Goal: Information Seeking & Learning: Learn about a topic

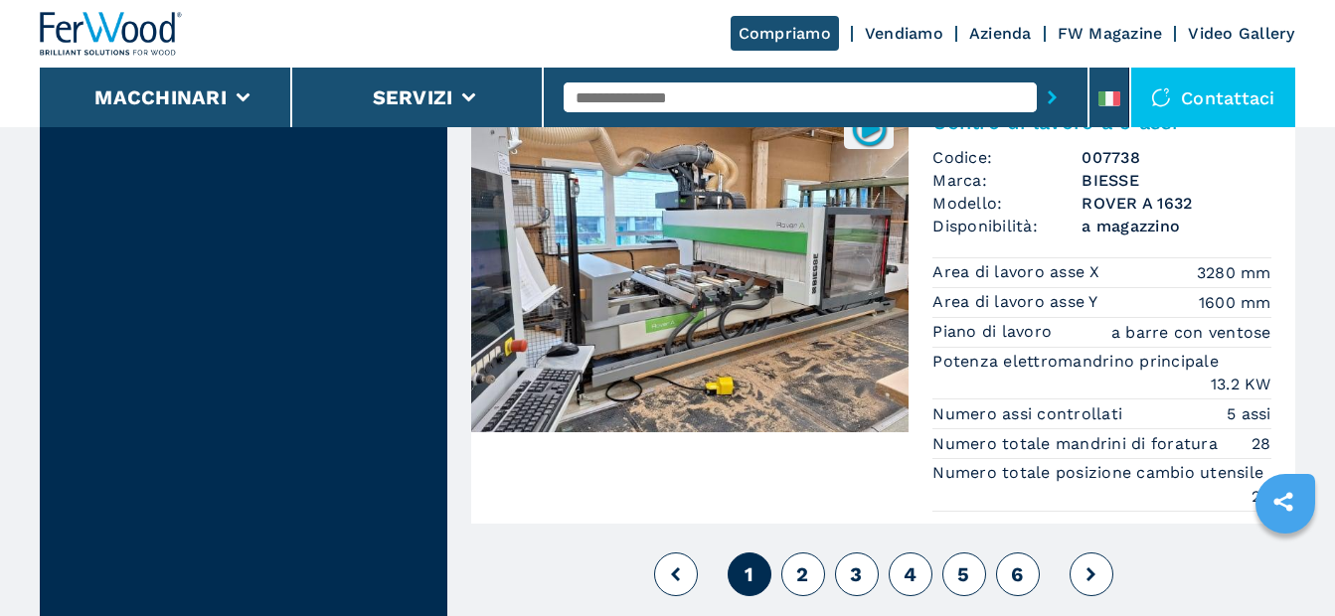
scroll to position [5169, 0]
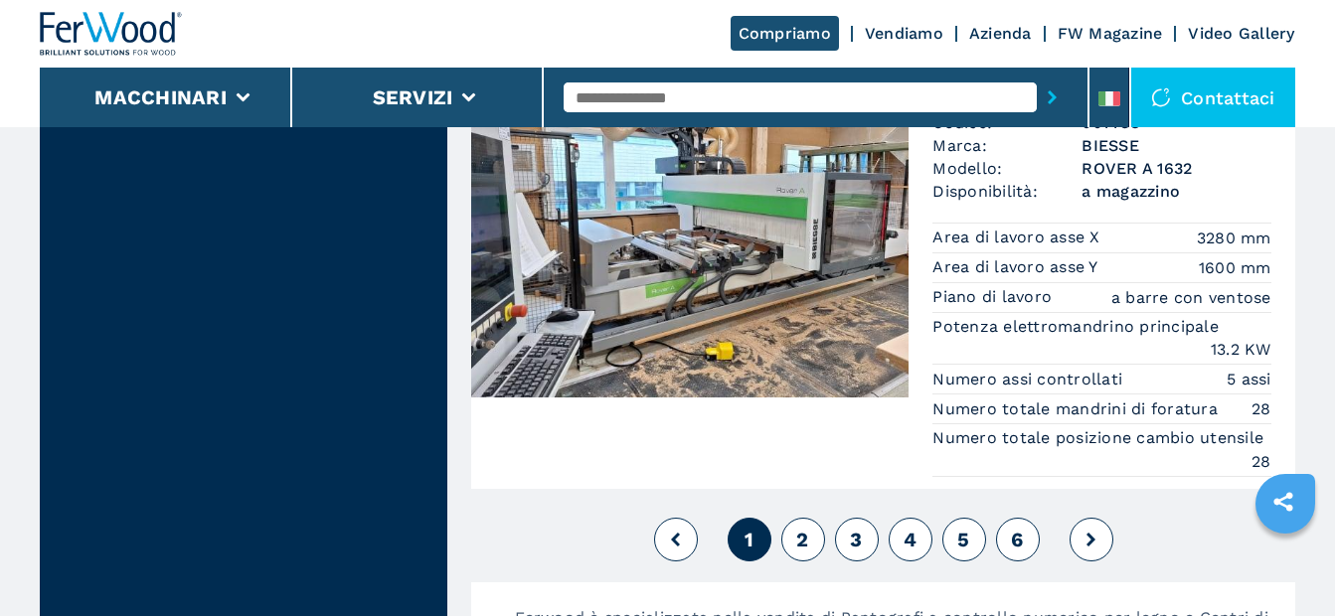
click at [780, 295] on img at bounding box center [689, 229] width 437 height 338
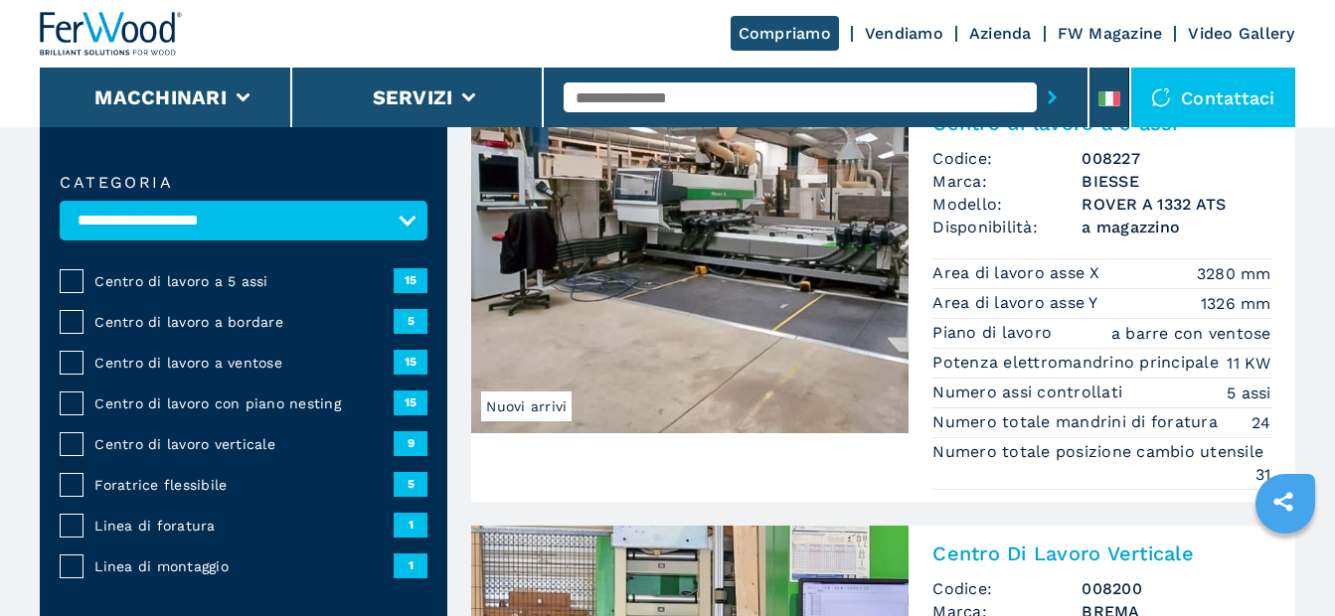
scroll to position [199, 0]
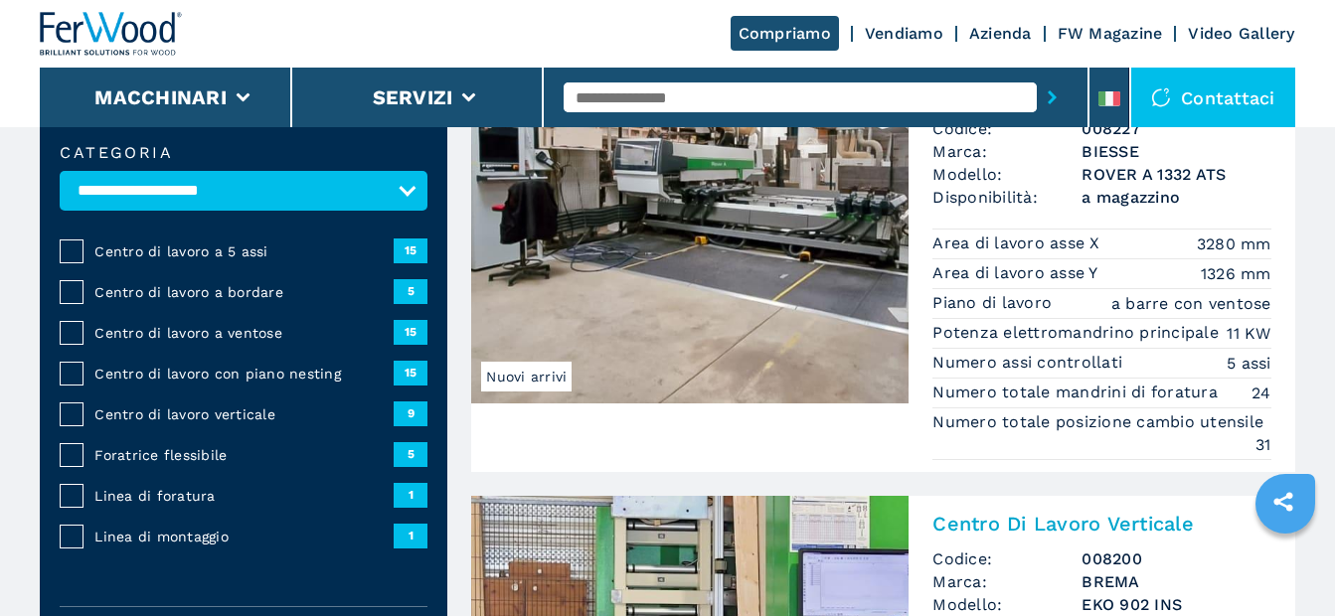
click at [231, 331] on span "Centro di lavoro a ventose" at bounding box center [243, 333] width 299 height 20
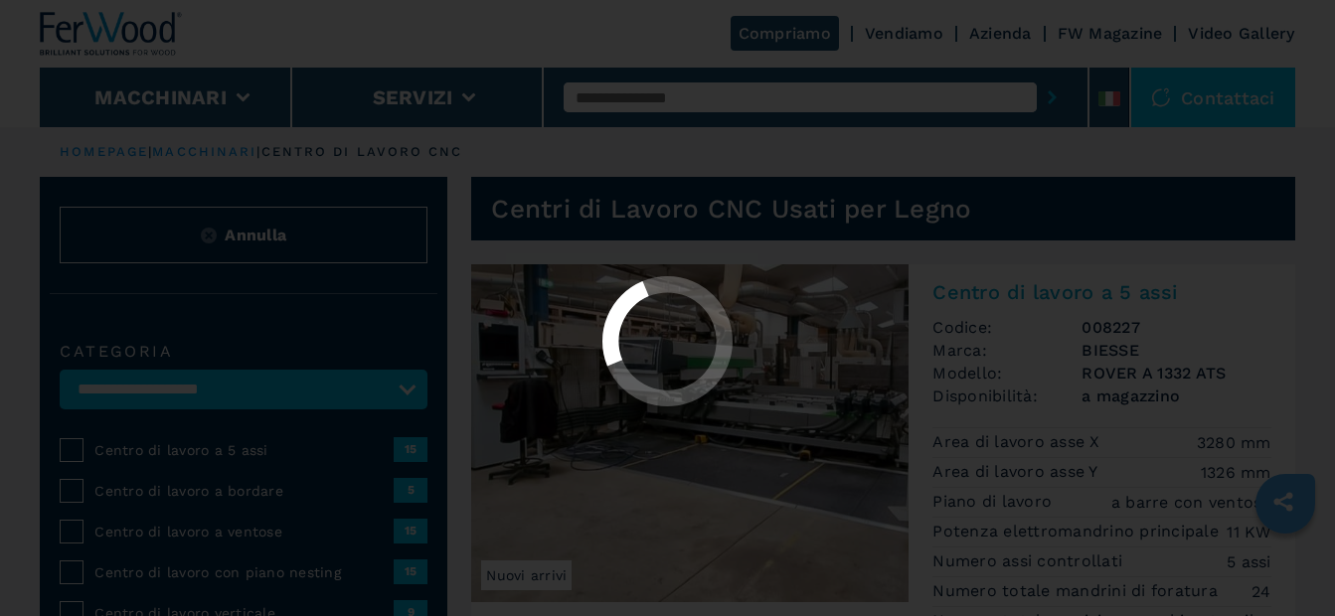
select select "**********"
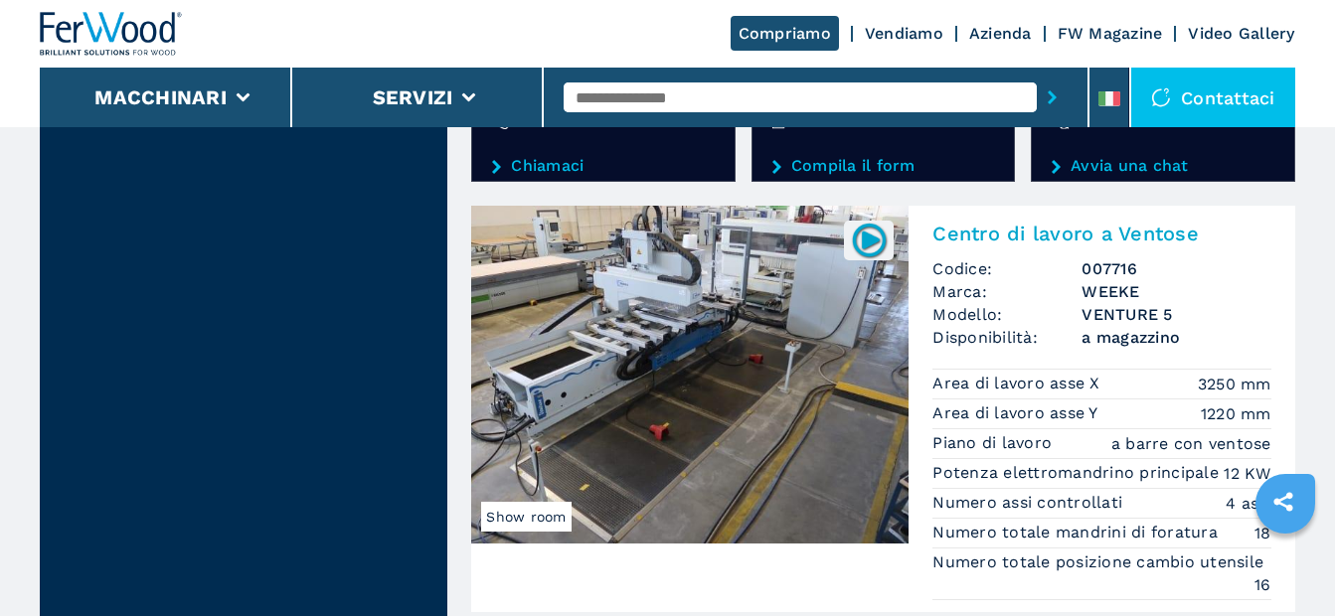
scroll to position [3678, 0]
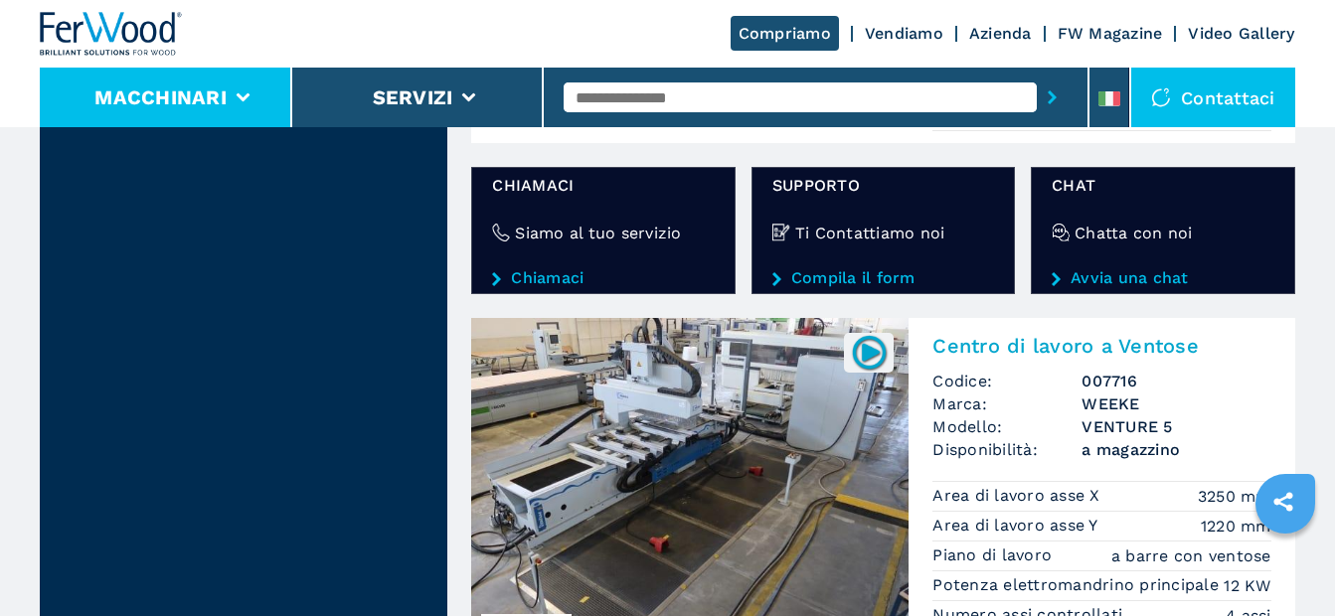
click at [241, 93] on icon at bounding box center [243, 97] width 14 height 9
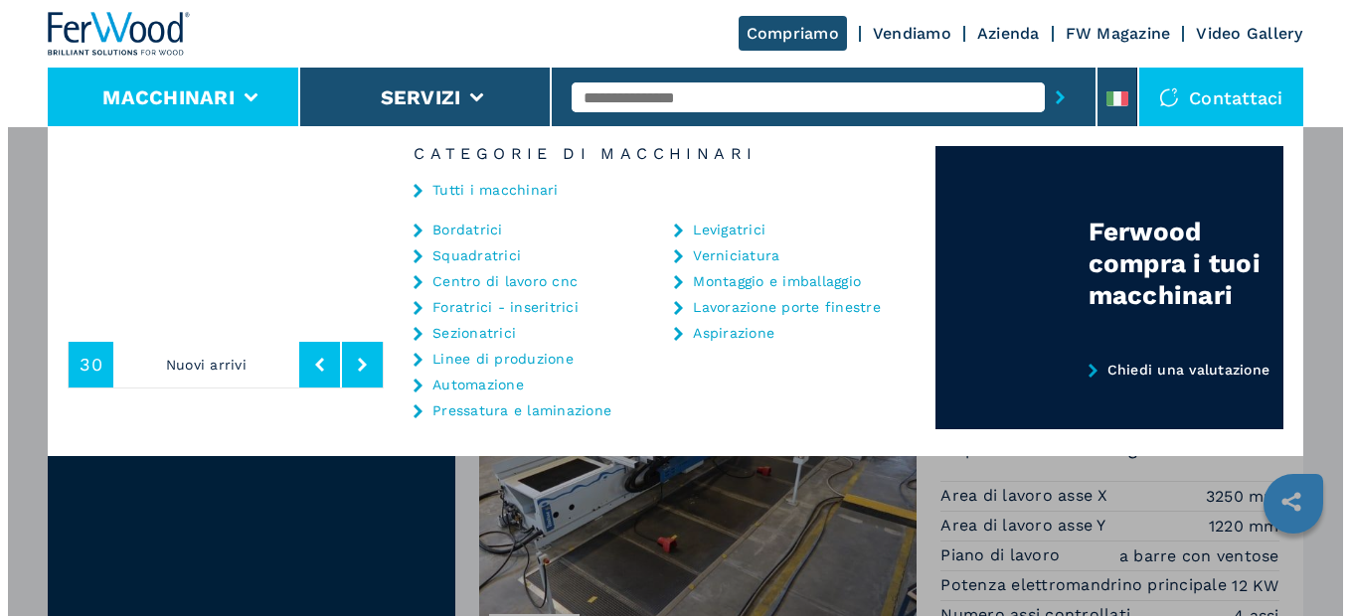
scroll to position [3632, 0]
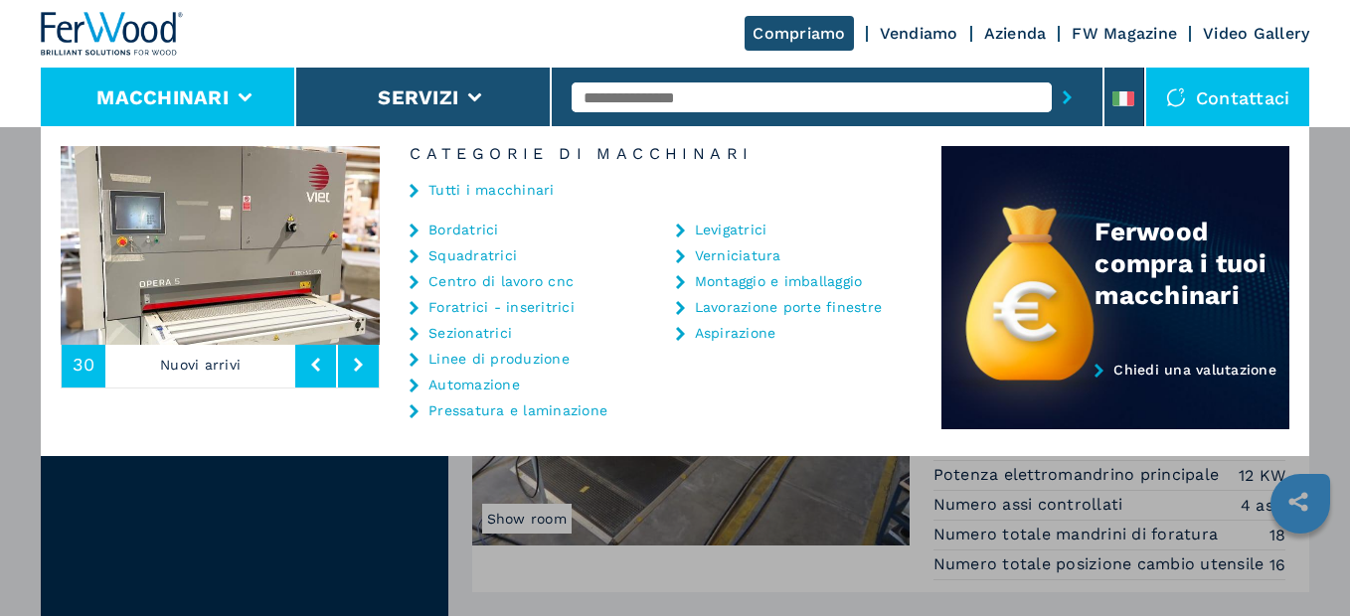
click at [461, 278] on link "Centro di lavoro cnc" at bounding box center [500, 281] width 145 height 14
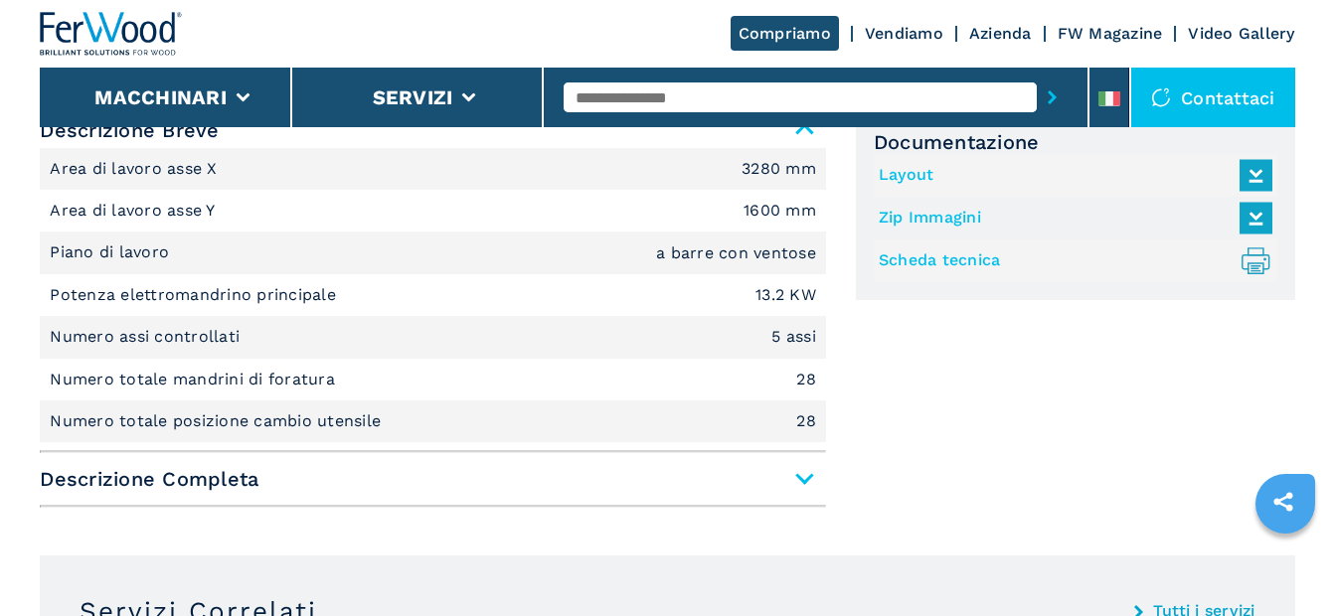
scroll to position [994, 0]
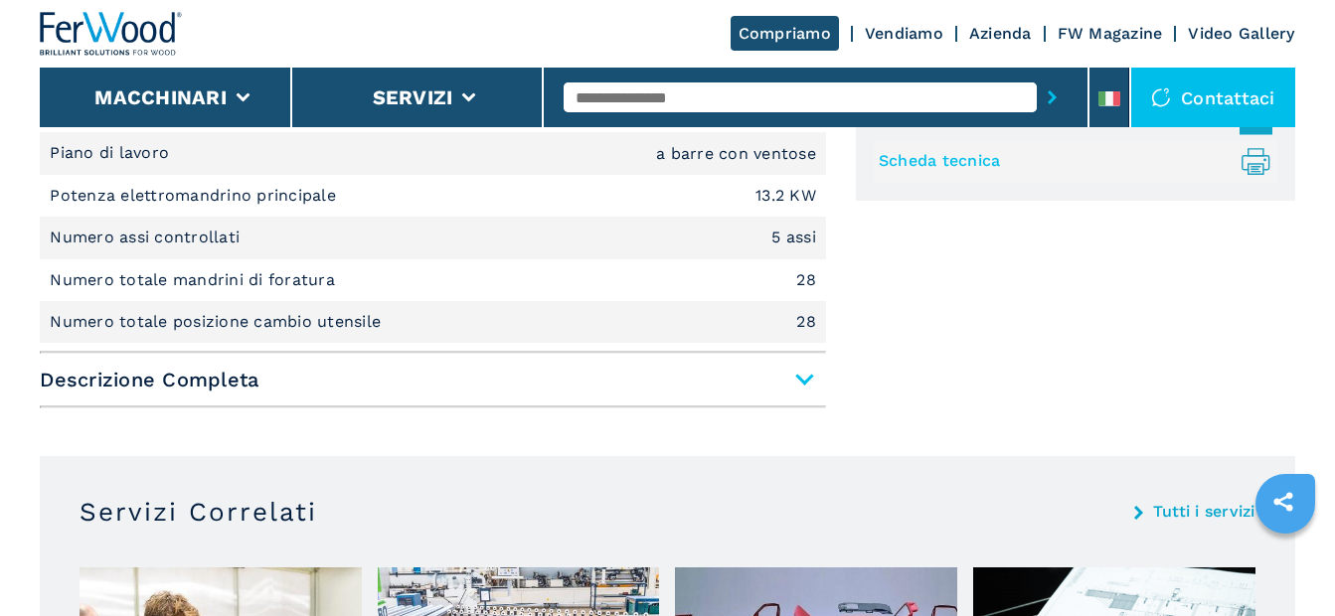
click at [792, 376] on span "Descrizione Completa" at bounding box center [433, 380] width 786 height 36
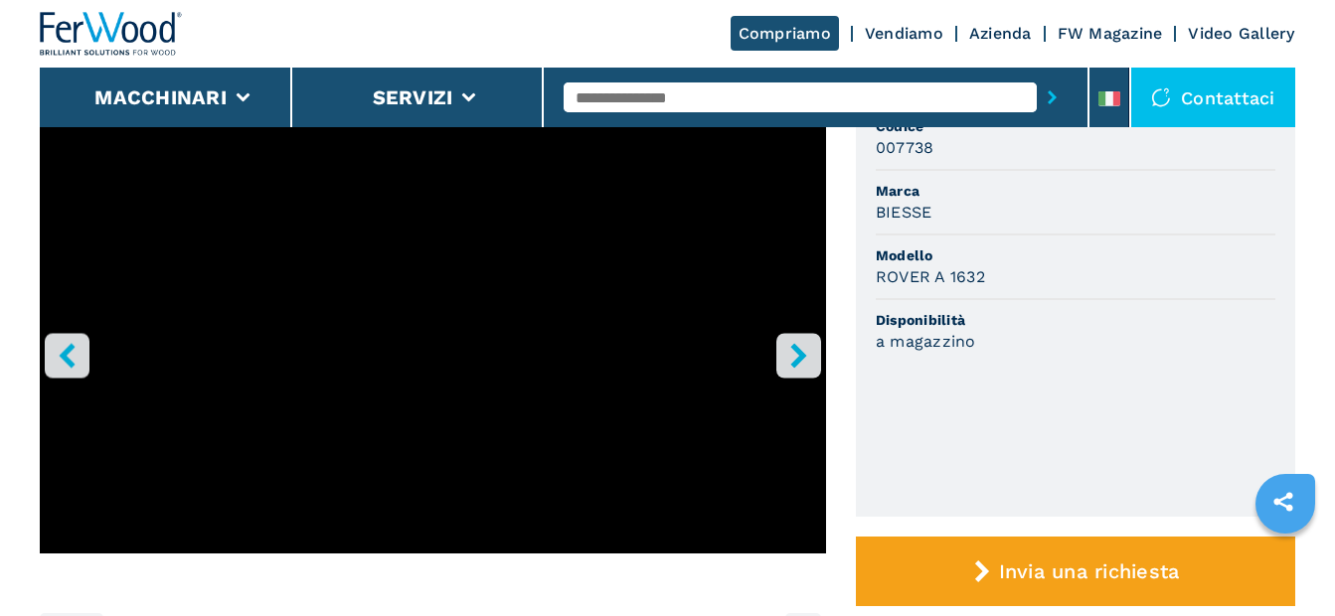
scroll to position [0, 0]
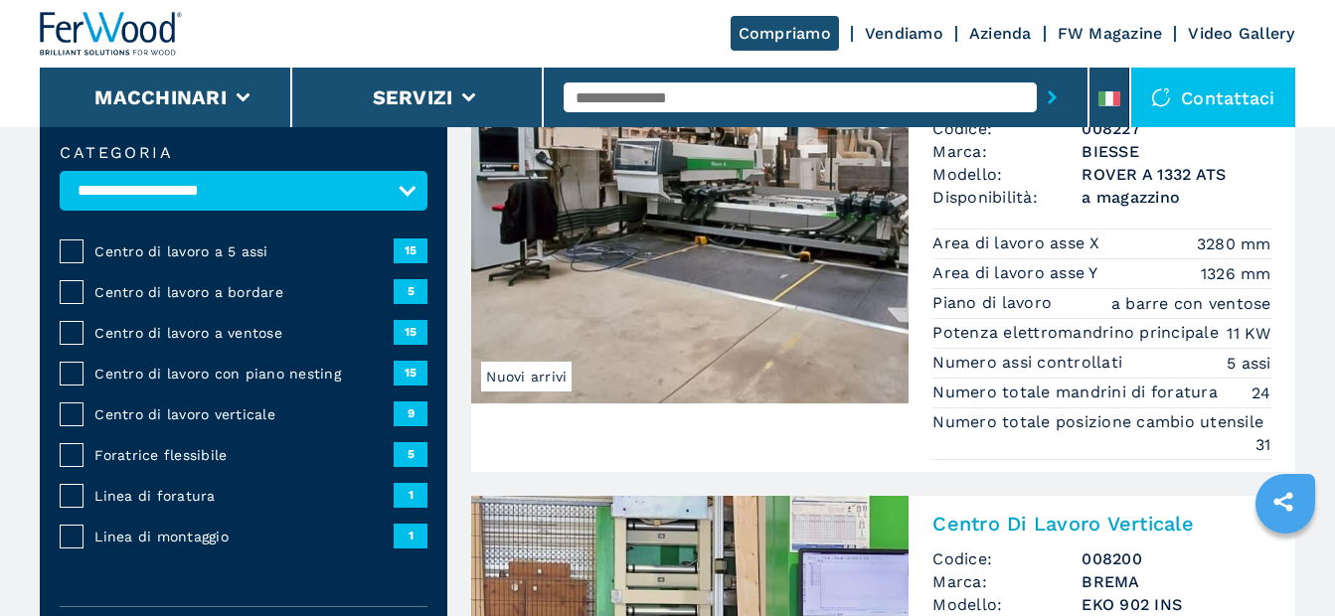
click at [411, 249] on span "15" at bounding box center [411, 251] width 34 height 24
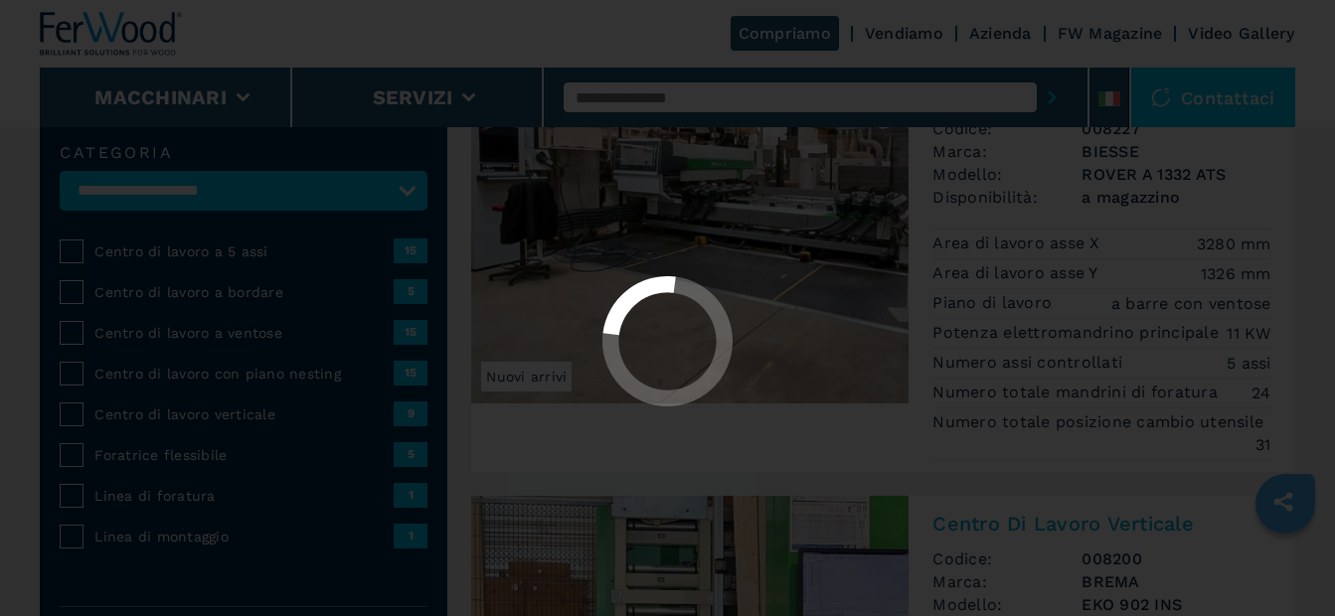
select select "**********"
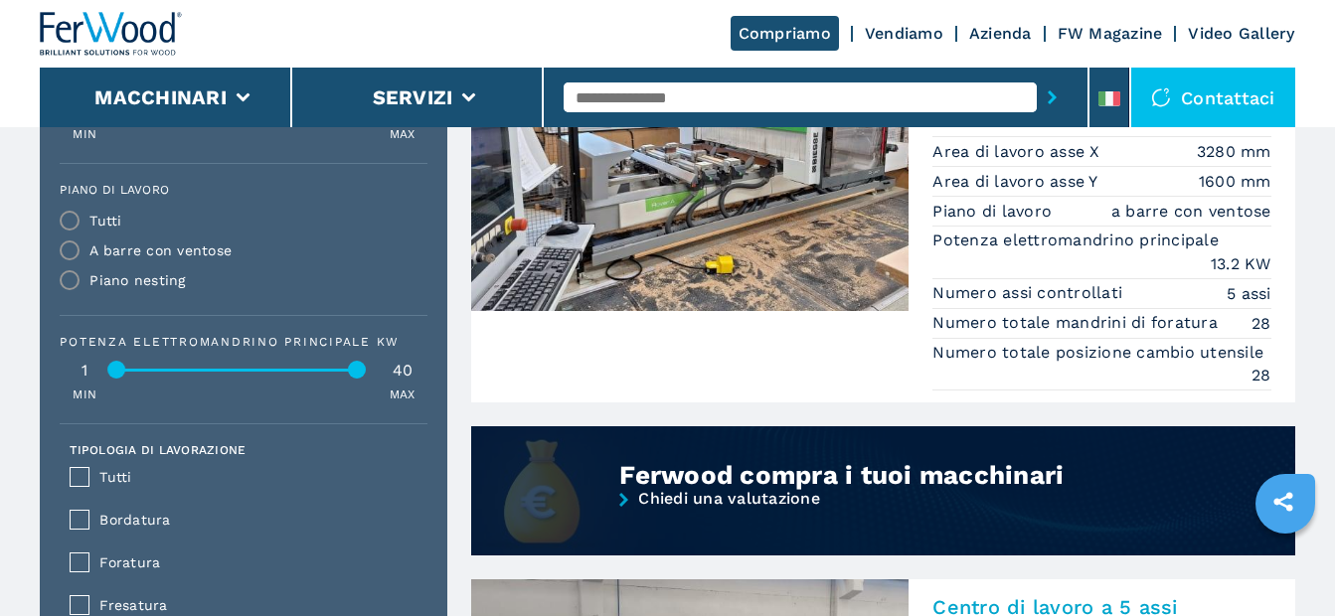
scroll to position [1590, 0]
